Goal: Find specific page/section: Find specific page/section

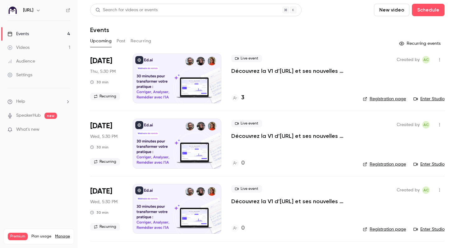
click at [241, 98] on h4 "3" at bounding box center [242, 97] width 3 height 8
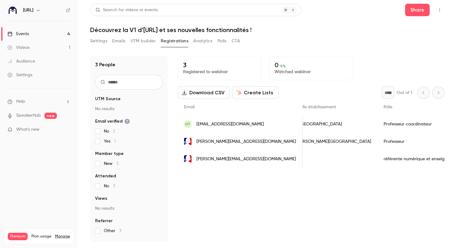
scroll to position [0, 228]
